Goal: Task Accomplishment & Management: Manage account settings

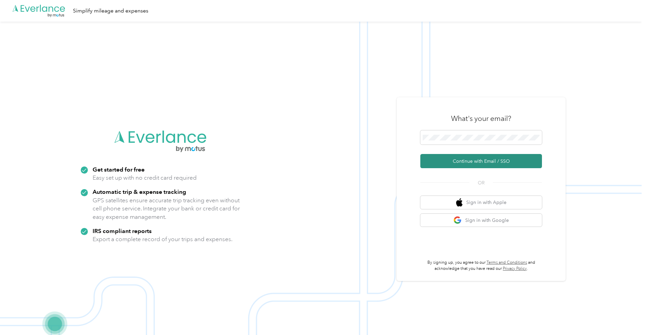
click at [455, 163] on button "Continue with Email / SSO" at bounding box center [481, 161] width 122 height 14
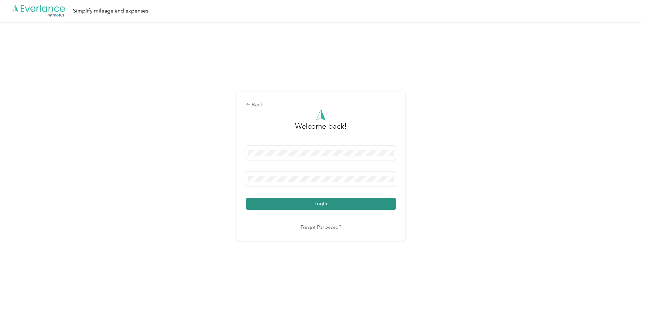
click at [266, 204] on button "Login" at bounding box center [321, 204] width 150 height 12
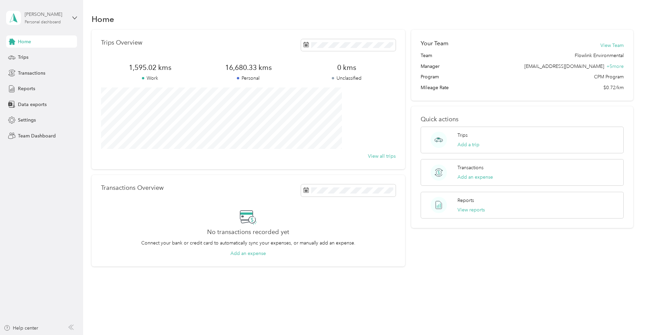
click at [30, 20] on div "Personal dashboard" at bounding box center [43, 22] width 36 height 4
click at [39, 56] on div "Team dashboard" at bounding box center [30, 55] width 36 height 7
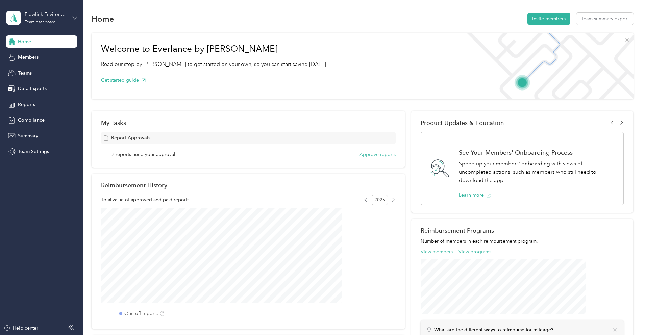
scroll to position [1, 0]
click at [360, 153] on button "Approve reports" at bounding box center [378, 153] width 36 height 7
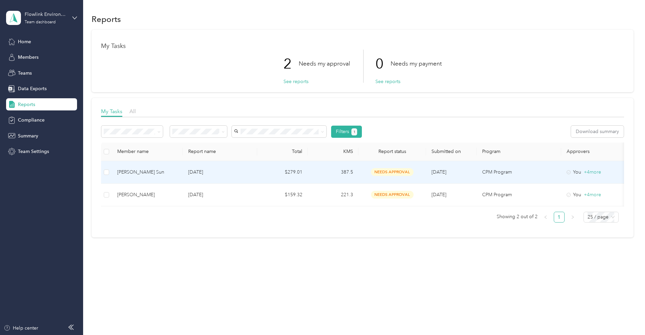
click at [177, 171] on div "[PERSON_NAME] Sun" at bounding box center [147, 172] width 60 height 7
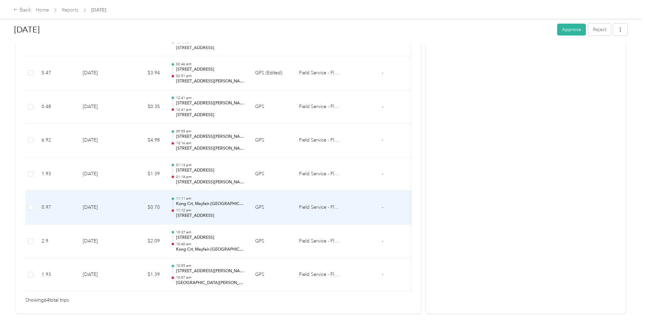
scroll to position [2134, 0]
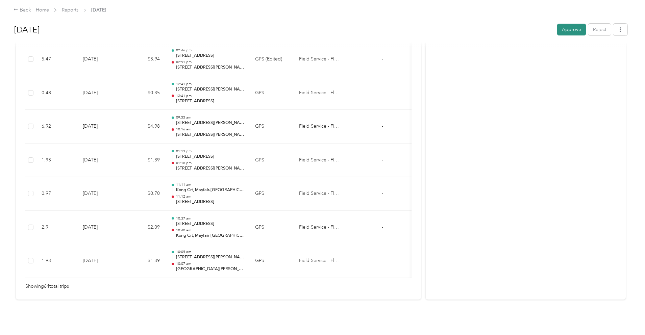
click at [557, 29] on button "Approve" at bounding box center [571, 30] width 29 height 12
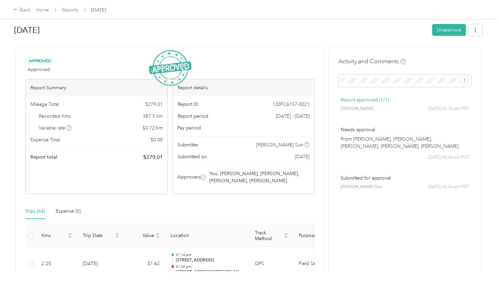
scroll to position [4, 0]
